Goal: Information Seeking & Learning: Learn about a topic

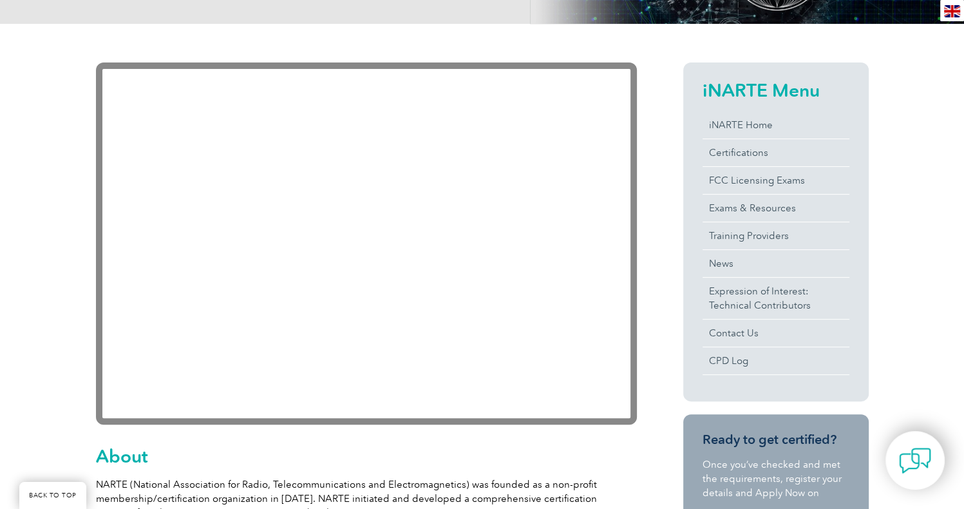
scroll to position [241, 0]
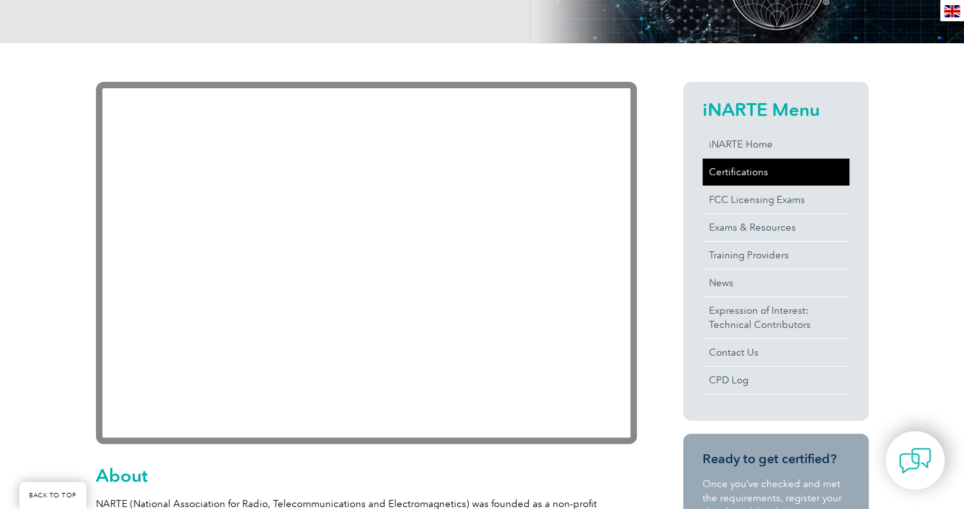
click at [742, 169] on link "Certifications" at bounding box center [775, 171] width 147 height 27
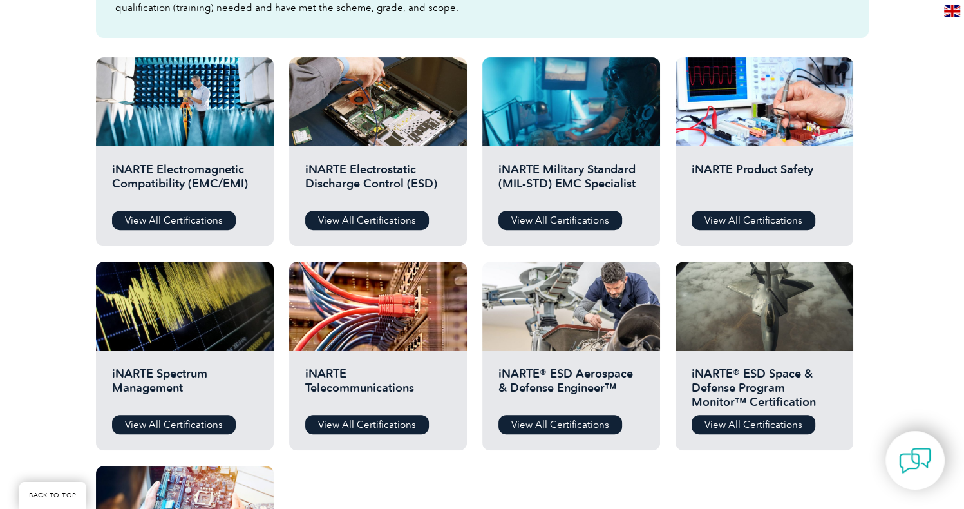
scroll to position [451, 0]
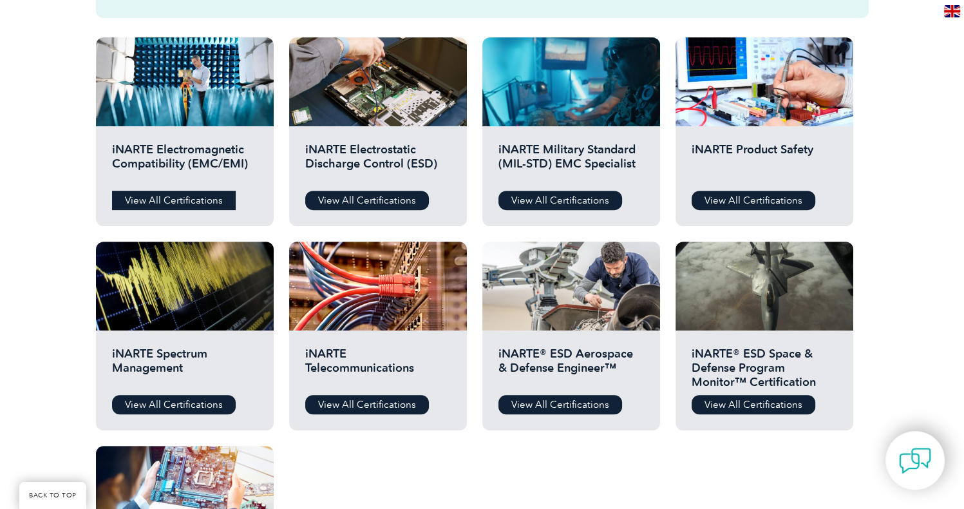
click at [191, 203] on link "View All Certifications" at bounding box center [174, 200] width 124 height 19
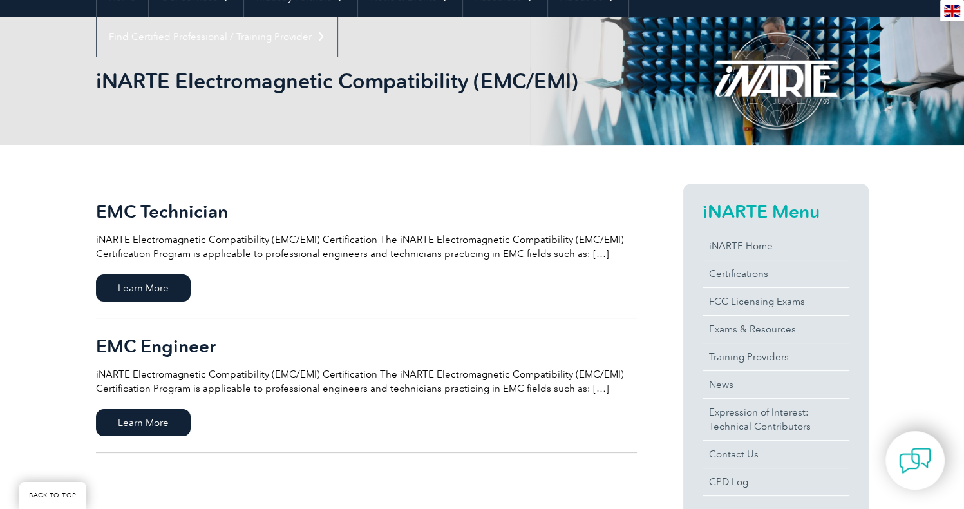
scroll to position [258, 0]
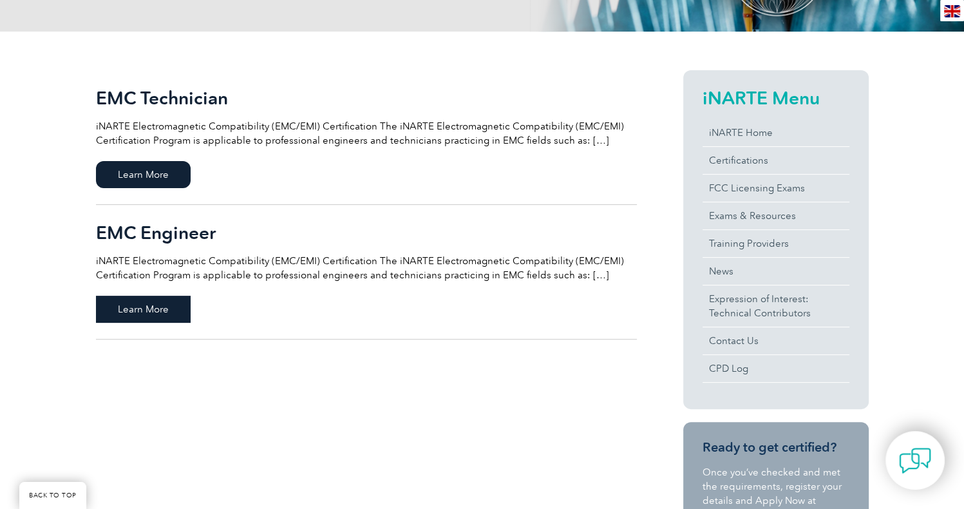
click at [127, 306] on span "Learn More" at bounding box center [143, 308] width 95 height 27
